Goal: Task Accomplishment & Management: Manage account settings

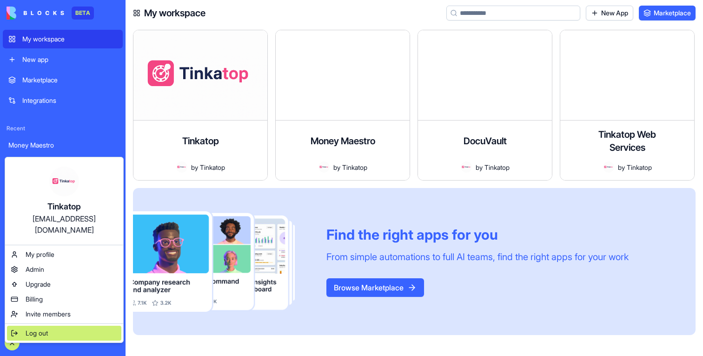
click at [40, 328] on span "Log out" at bounding box center [37, 332] width 22 height 9
click at [32, 328] on span "Log out" at bounding box center [37, 332] width 22 height 9
